Goal: Task Accomplishment & Management: Manage account settings

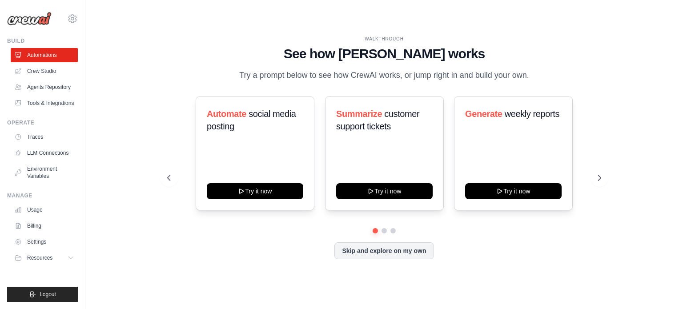
click at [24, 223] on link "Billing" at bounding box center [44, 226] width 67 height 14
click at [47, 291] on span "Logout" at bounding box center [48, 294] width 16 height 7
click at [33, 294] on icon "submit" at bounding box center [32, 294] width 7 height 7
